Goal: Task Accomplishment & Management: Use online tool/utility

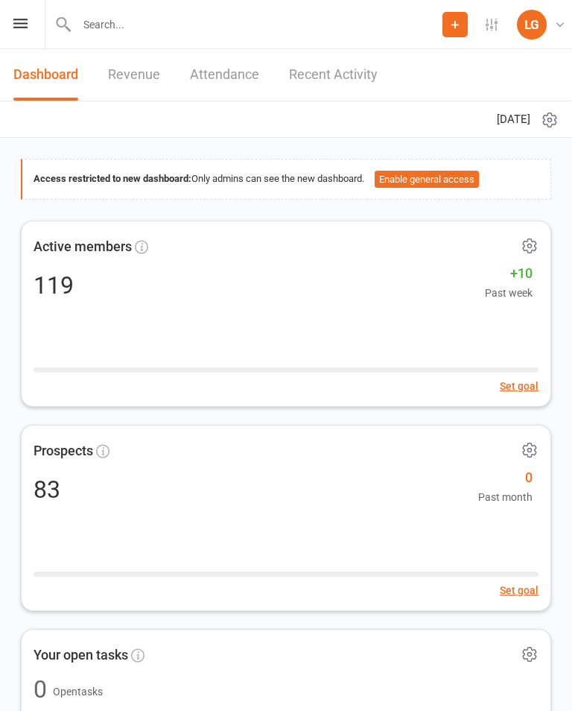
click at [15, 26] on icon at bounding box center [20, 24] width 14 height 10
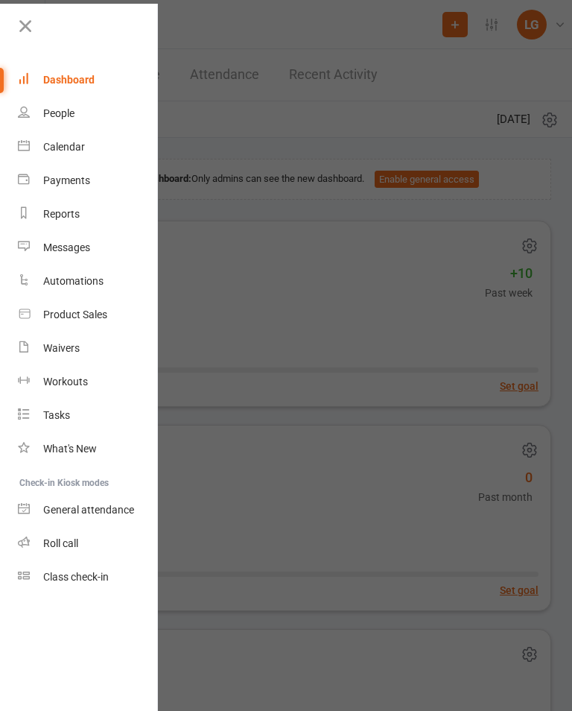
click at [121, 151] on link "Calendar" at bounding box center [88, 147] width 141 height 34
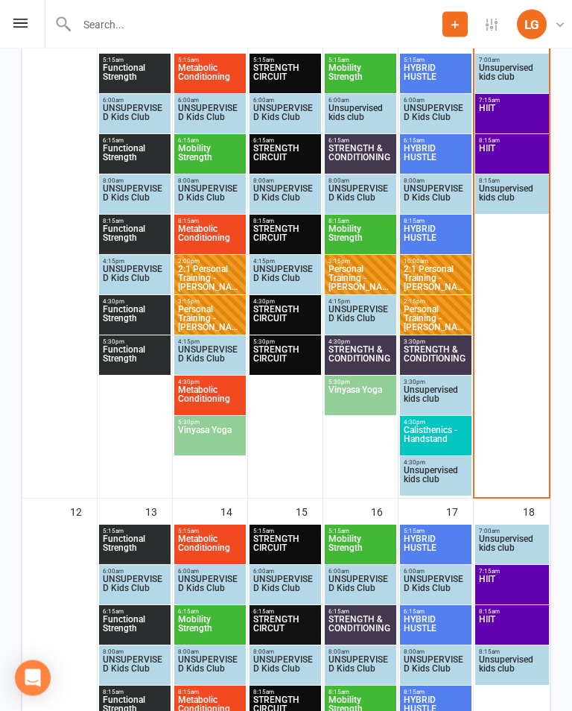
scroll to position [732, 0]
click at [519, 104] on span "HIIT" at bounding box center [512, 117] width 68 height 27
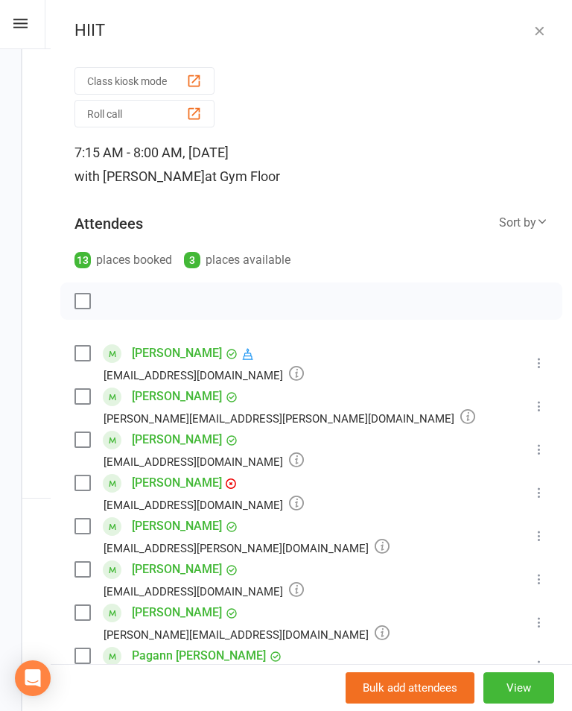
click at [166, 76] on button "Class kiosk mode" at bounding box center [145, 81] width 140 height 28
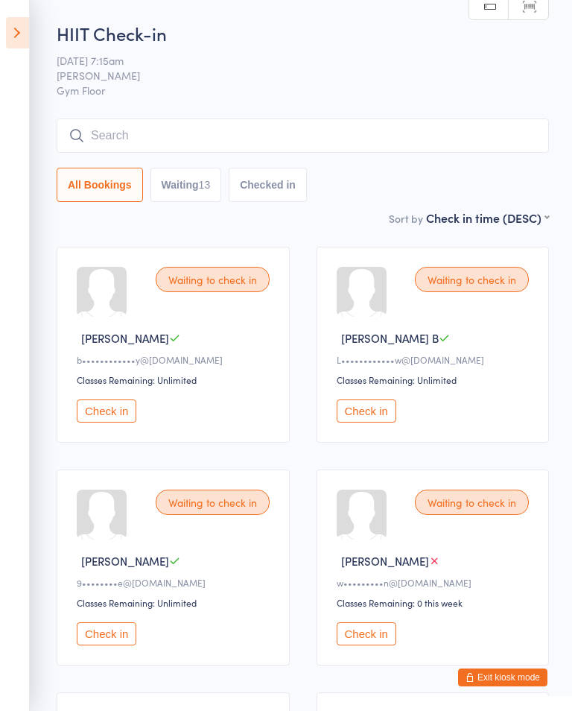
click at [370, 645] on button "Check in" at bounding box center [367, 633] width 60 height 23
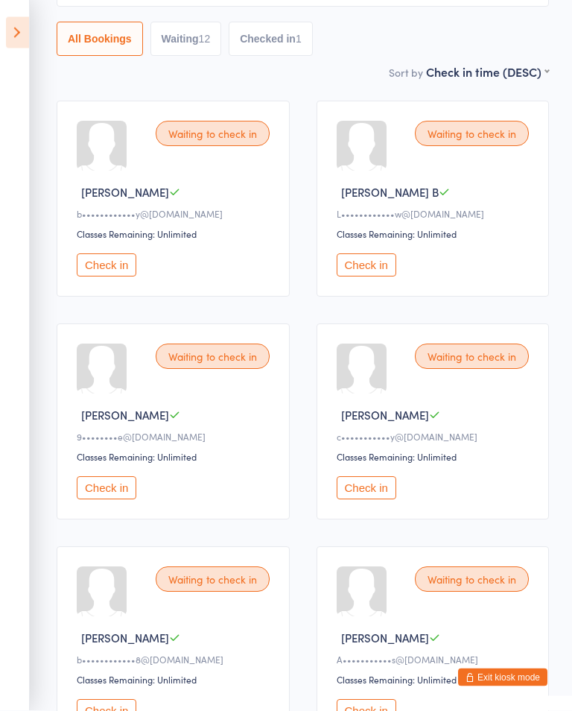
click at [99, 498] on button "Check in" at bounding box center [107, 488] width 60 height 23
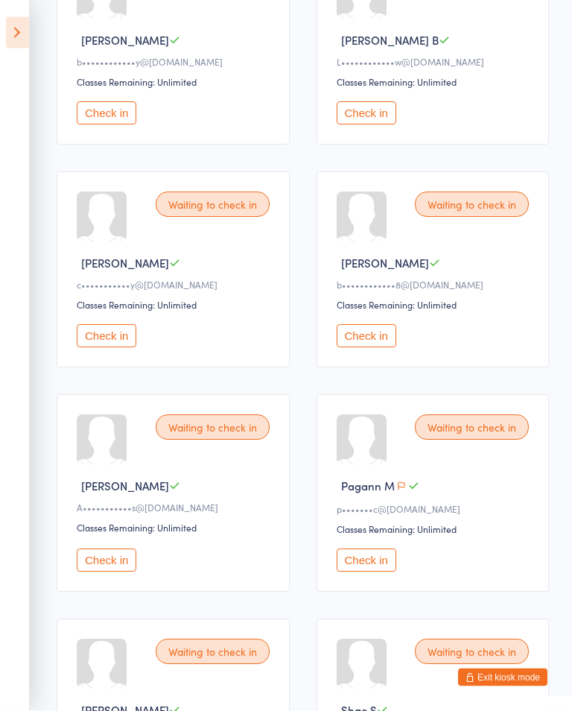
click at [107, 572] on button "Check in" at bounding box center [107, 560] width 60 height 23
click at [121, 345] on button "Check in" at bounding box center [107, 335] width 60 height 23
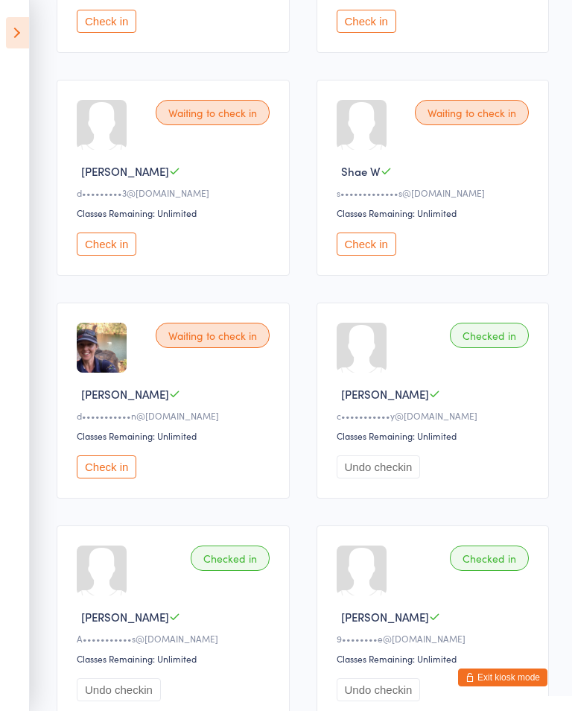
scroll to position [840, 0]
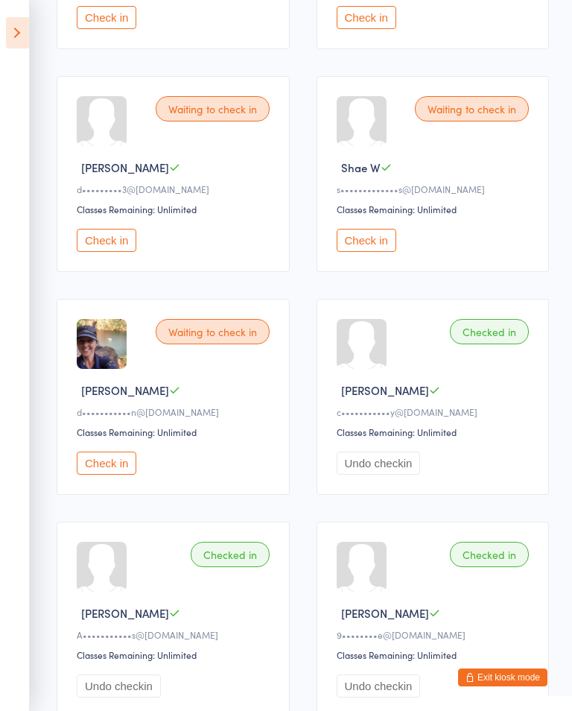
click at [376, 245] on div "Waiting to check in Shae W s•••••••••••••s@[DOMAIN_NAME] Classes Remaining: Unl…" at bounding box center [433, 174] width 233 height 196
click at [353, 252] on button "Check in" at bounding box center [367, 240] width 60 height 23
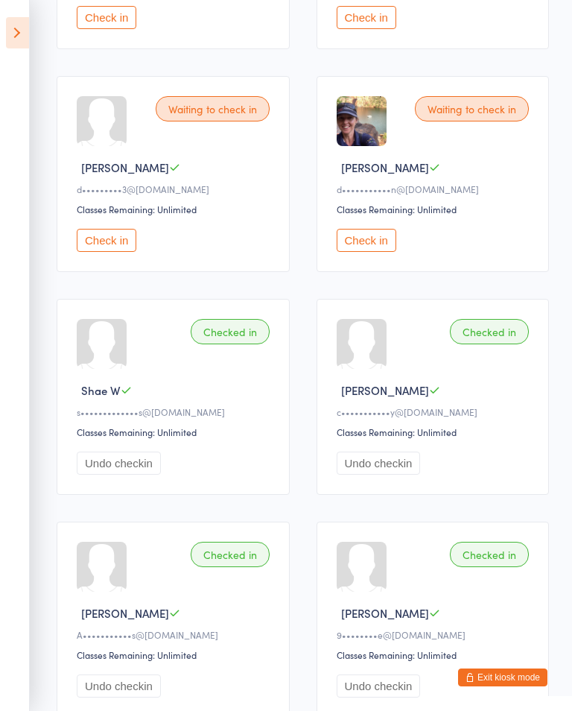
click at [358, 252] on button "Check in" at bounding box center [367, 240] width 60 height 23
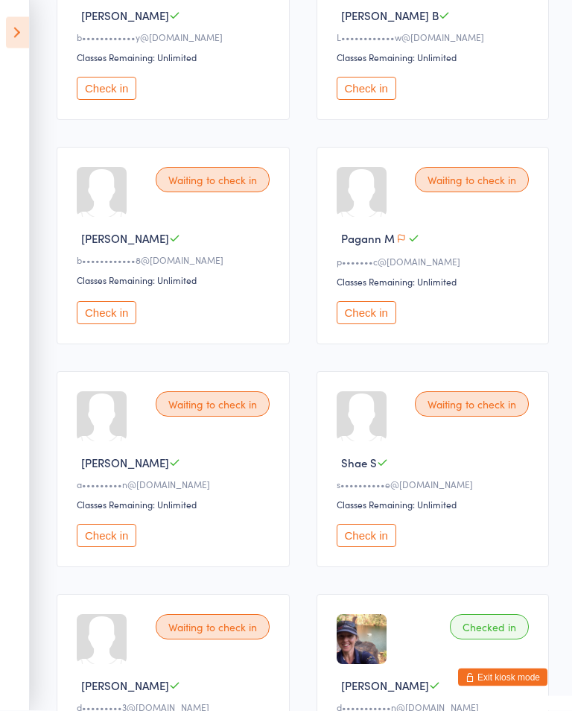
click at [115, 321] on button "Check in" at bounding box center [107, 313] width 60 height 23
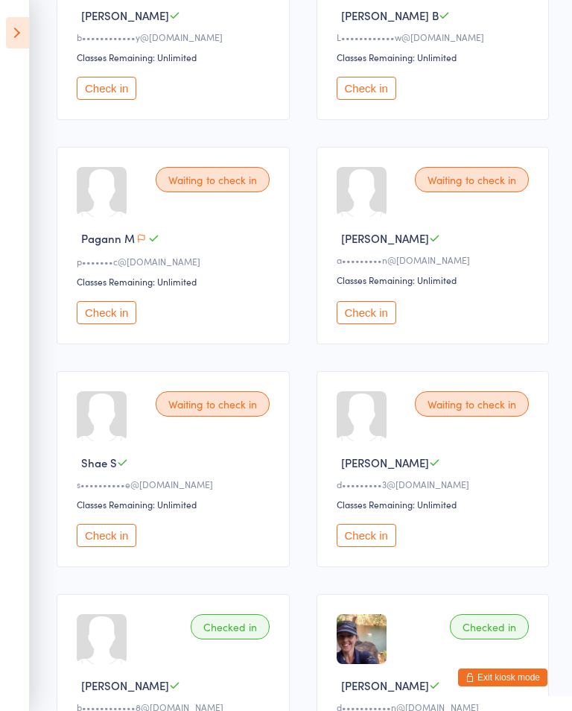
click at [1, 28] on aside "Events for [DATE] [DATE] [DATE] Sun Mon Tue Wed Thu Fri Sat 40 28 29 30 01 02 0…" at bounding box center [15, 355] width 30 height 711
click at [28, 25] on icon at bounding box center [17, 32] width 23 height 31
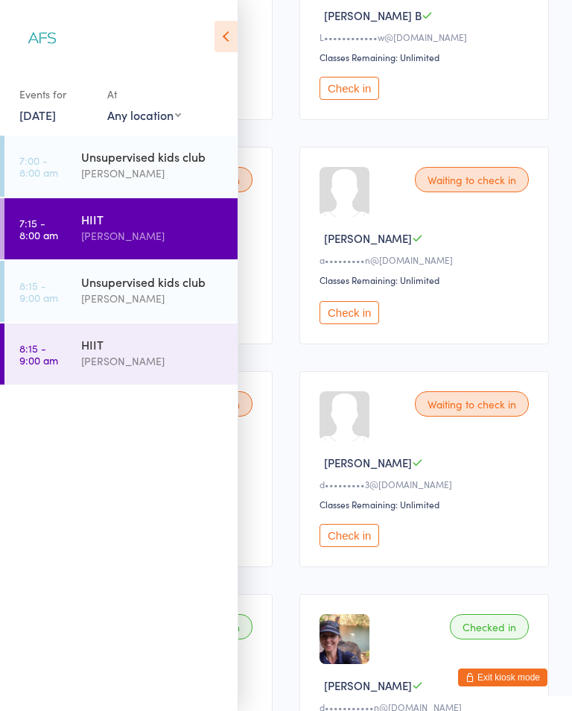
click at [169, 352] on div "HIIT" at bounding box center [153, 344] width 144 height 16
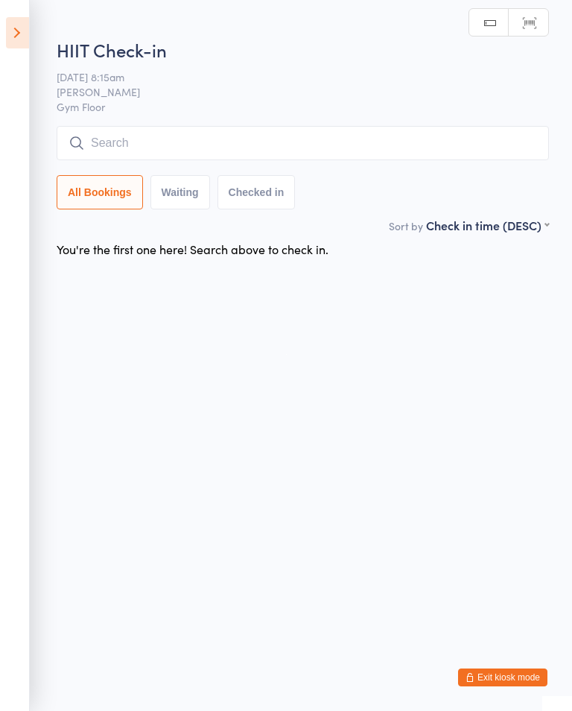
click at [28, 44] on icon at bounding box center [17, 32] width 23 height 31
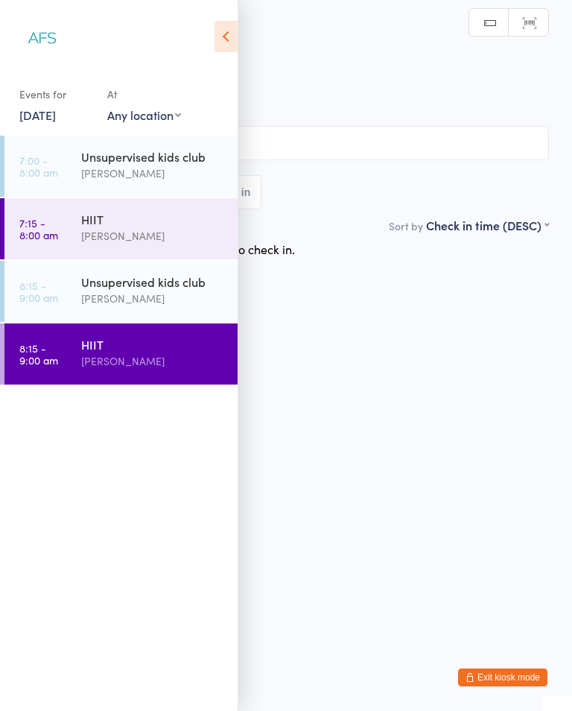
click at [151, 241] on div "[PERSON_NAME]" at bounding box center [153, 235] width 144 height 17
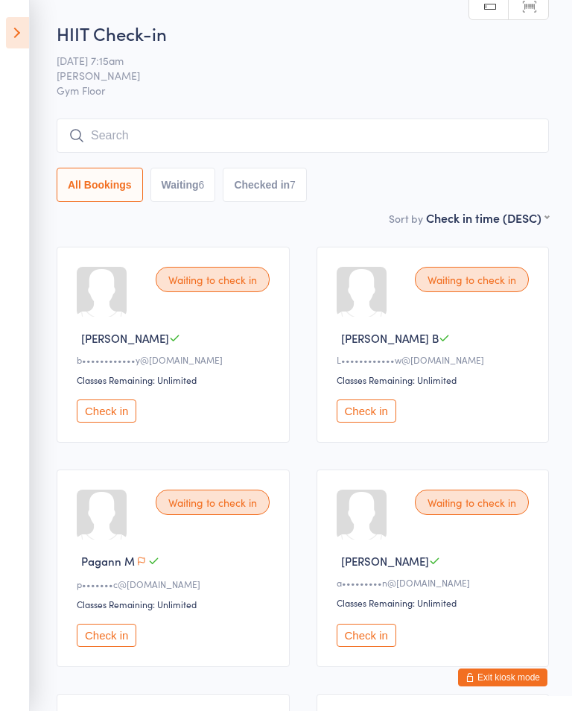
click at [130, 395] on div "Waiting to check in [PERSON_NAME] b••••••••••••y@[DOMAIN_NAME] Classes Remainin…" at bounding box center [173, 345] width 233 height 196
click at [124, 409] on button "Check in" at bounding box center [107, 410] width 60 height 23
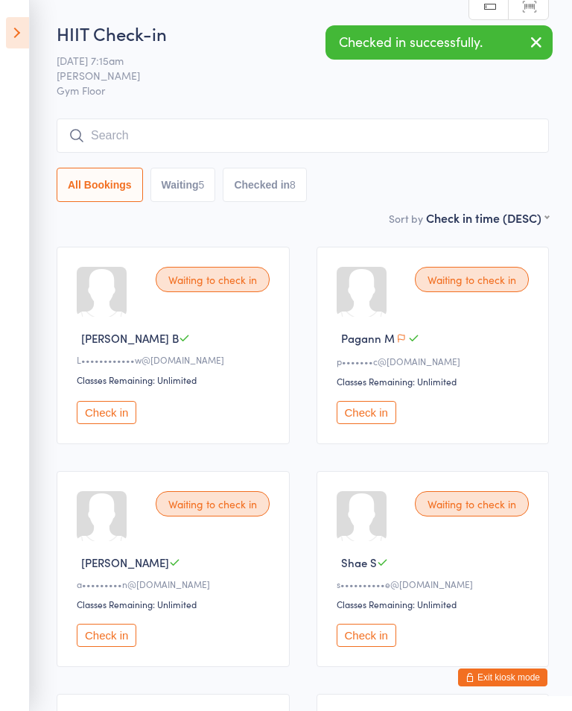
click at [129, 420] on button "Check in" at bounding box center [107, 412] width 60 height 23
click at [120, 424] on button "Check in" at bounding box center [107, 412] width 60 height 23
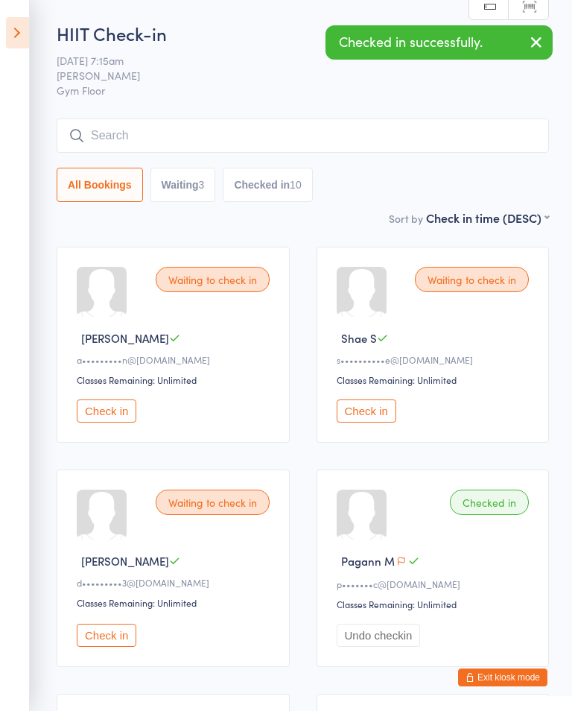
click at [136, 422] on button "Check in" at bounding box center [107, 410] width 60 height 23
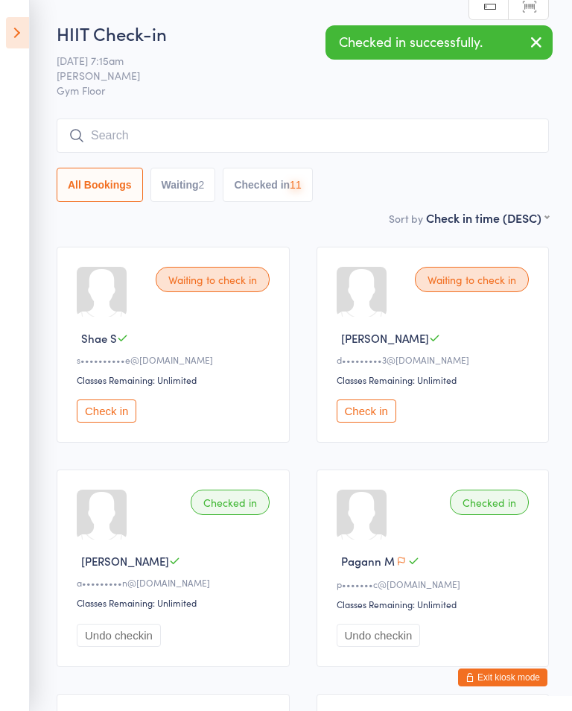
click at [122, 416] on button "Check in" at bounding box center [107, 410] width 60 height 23
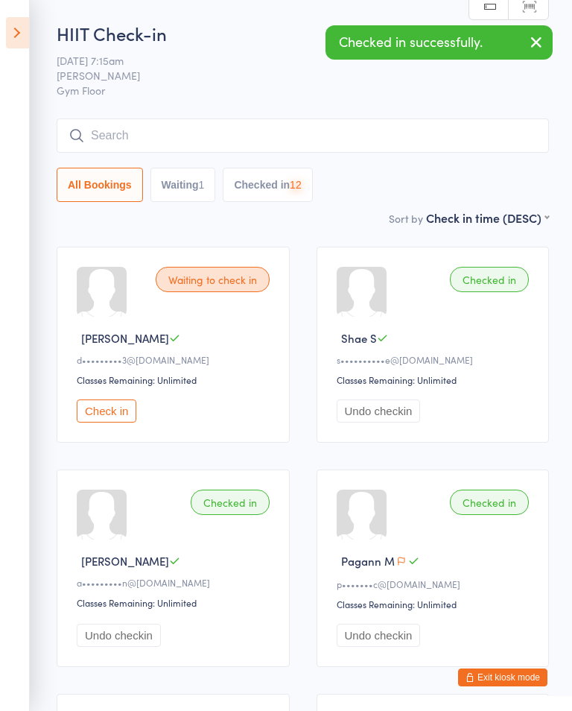
click at [118, 422] on button "Check in" at bounding box center [107, 410] width 60 height 23
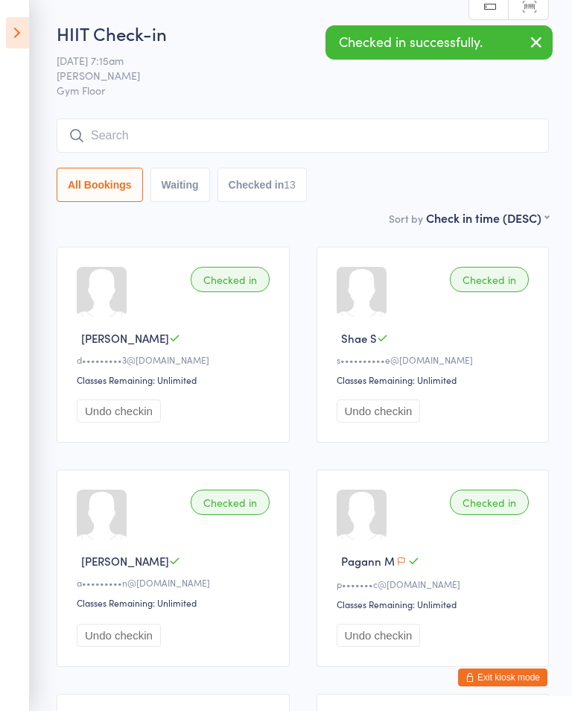
click at [531, 56] on button "button" at bounding box center [536, 43] width 33 height 34
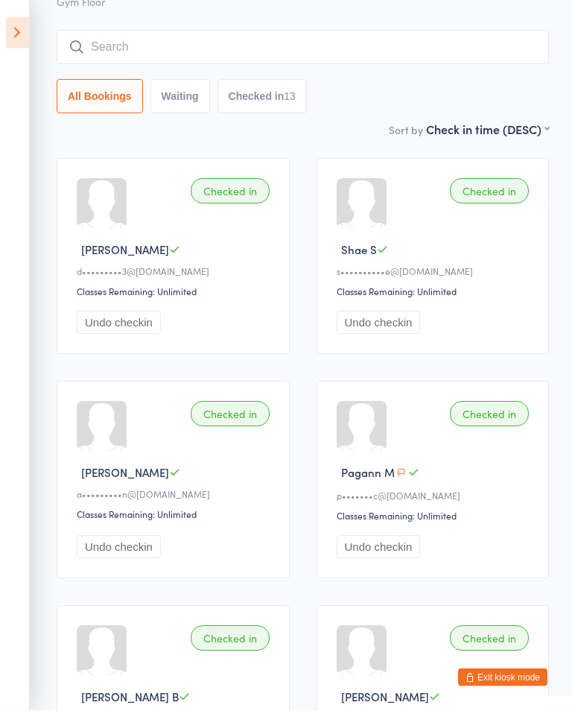
scroll to position [74, 0]
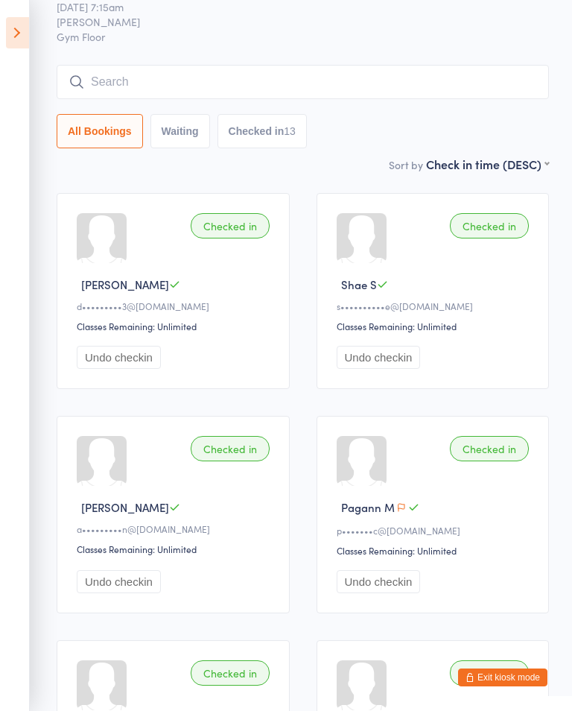
click at [449, 86] on input "search" at bounding box center [303, 82] width 492 height 34
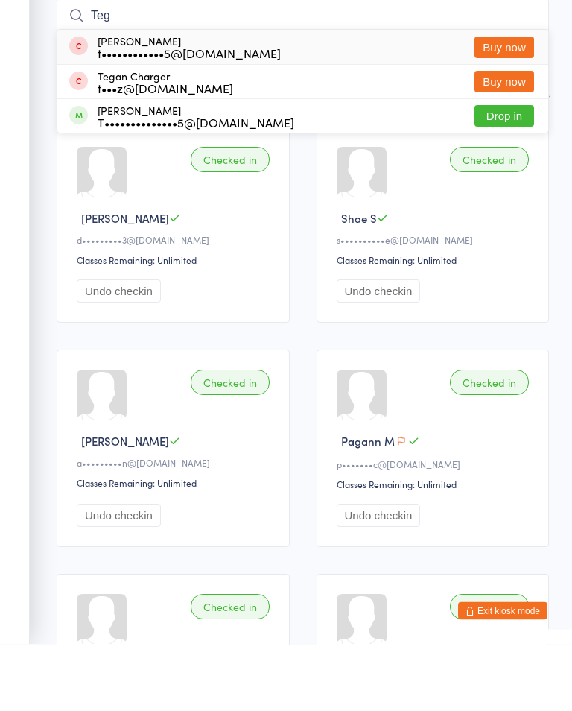
type input "Teg"
click at [522, 172] on button "Drop in" at bounding box center [505, 183] width 60 height 22
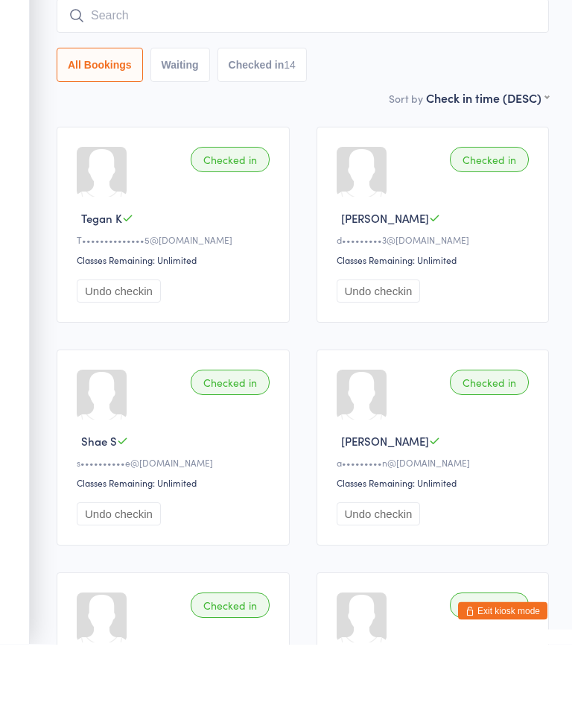
click at [140, 66] on input "search" at bounding box center [303, 83] width 492 height 34
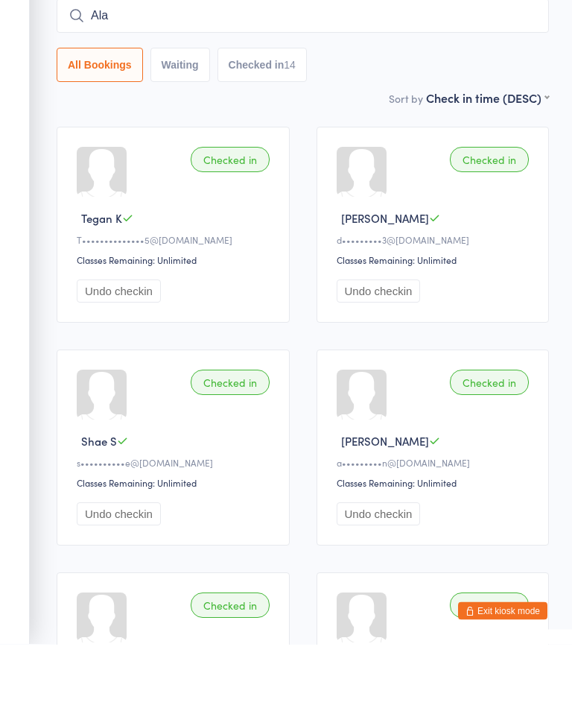
scroll to position [120, 0]
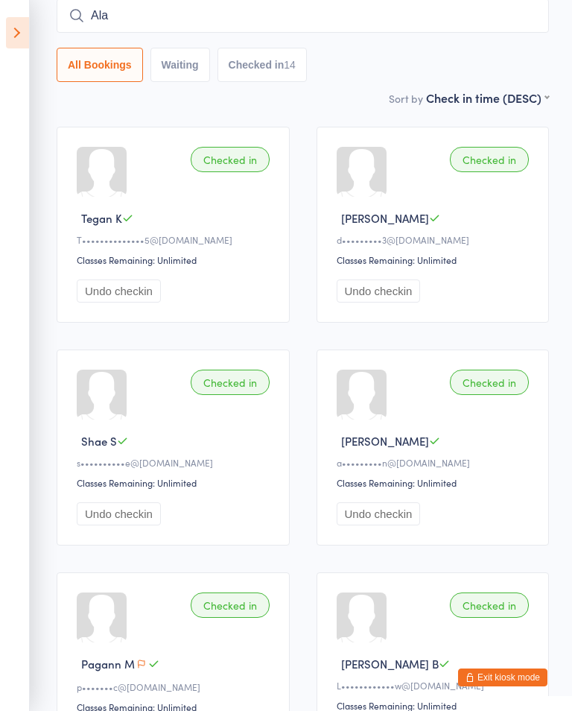
click at [237, 14] on input "Ala" at bounding box center [303, 16] width 492 height 34
type input "A"
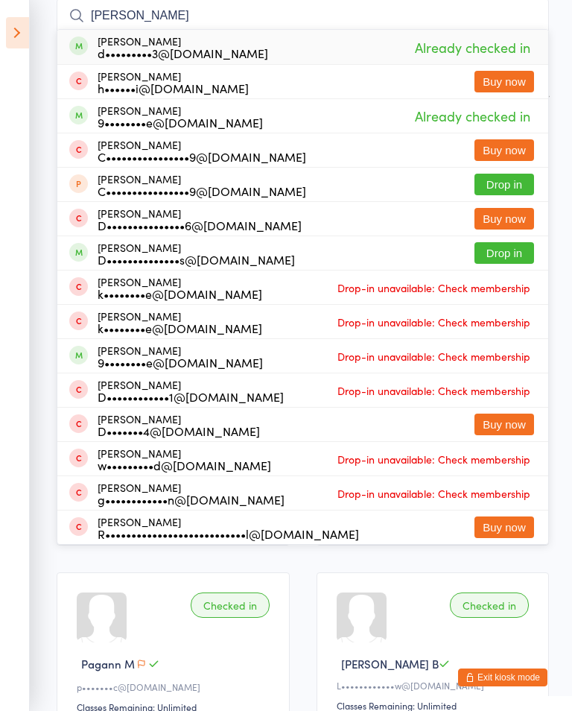
type input "[PERSON_NAME]"
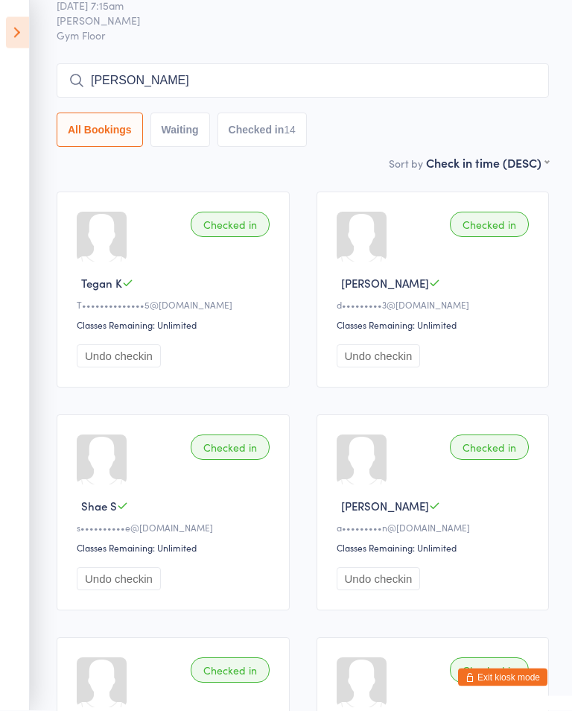
click at [14, 34] on icon at bounding box center [17, 32] width 23 height 31
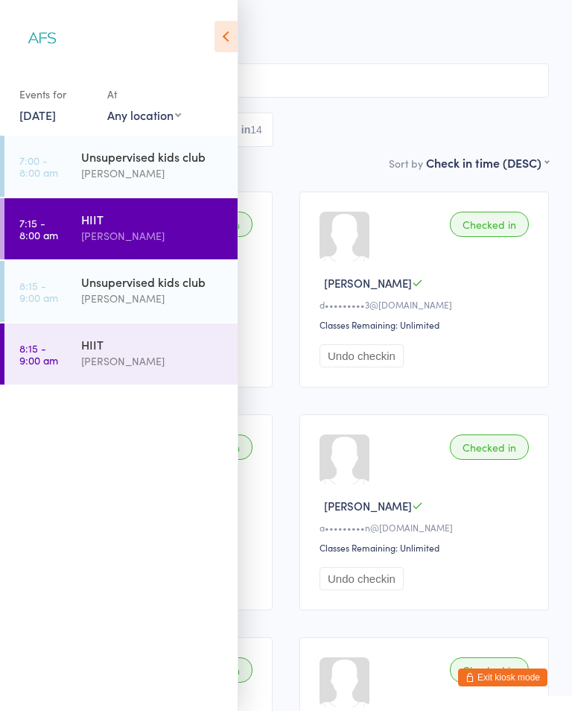
click at [152, 373] on div "HIIT [PERSON_NAME]" at bounding box center [159, 352] width 156 height 59
